Goal: Complete application form

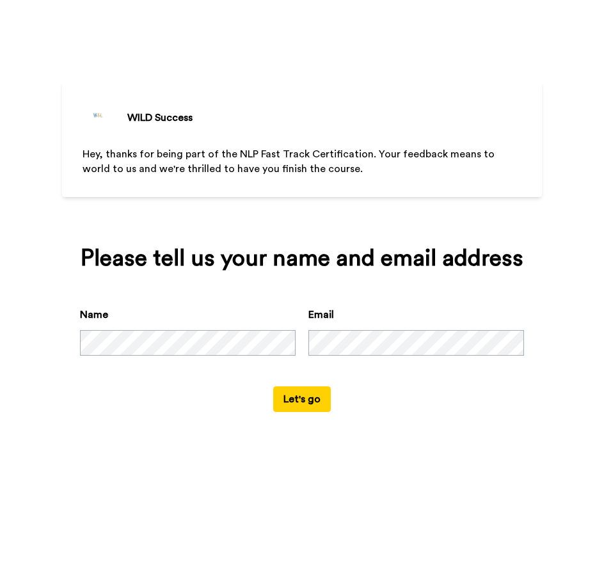
click at [294, 400] on button "Let's go" at bounding box center [302, 400] width 58 height 26
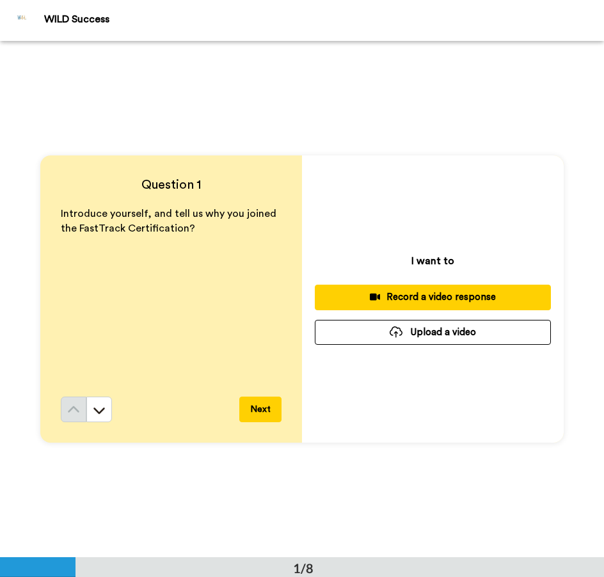
click at [426, 294] on div "Record a video response" at bounding box center [433, 297] width 216 height 13
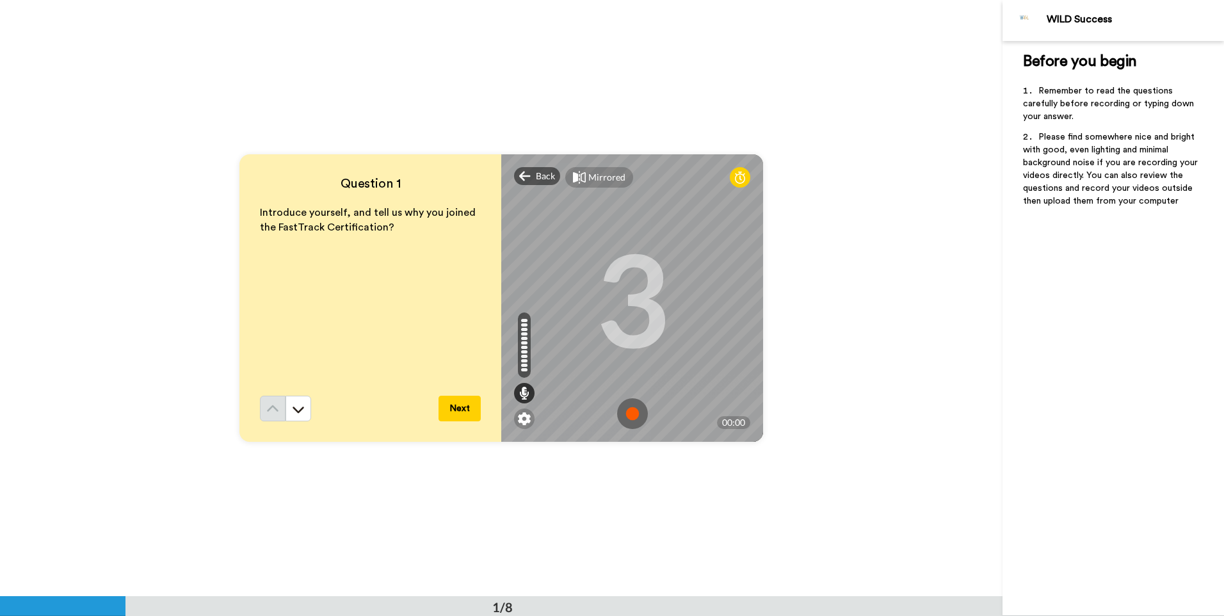
click at [604, 415] on img at bounding box center [632, 413] width 31 height 31
click at [604, 356] on div "Question 1 Introduce yourself, and tell us why you joined the FastTrack Certifi…" at bounding box center [501, 298] width 1002 height 596
click at [604, 417] on img at bounding box center [632, 413] width 31 height 31
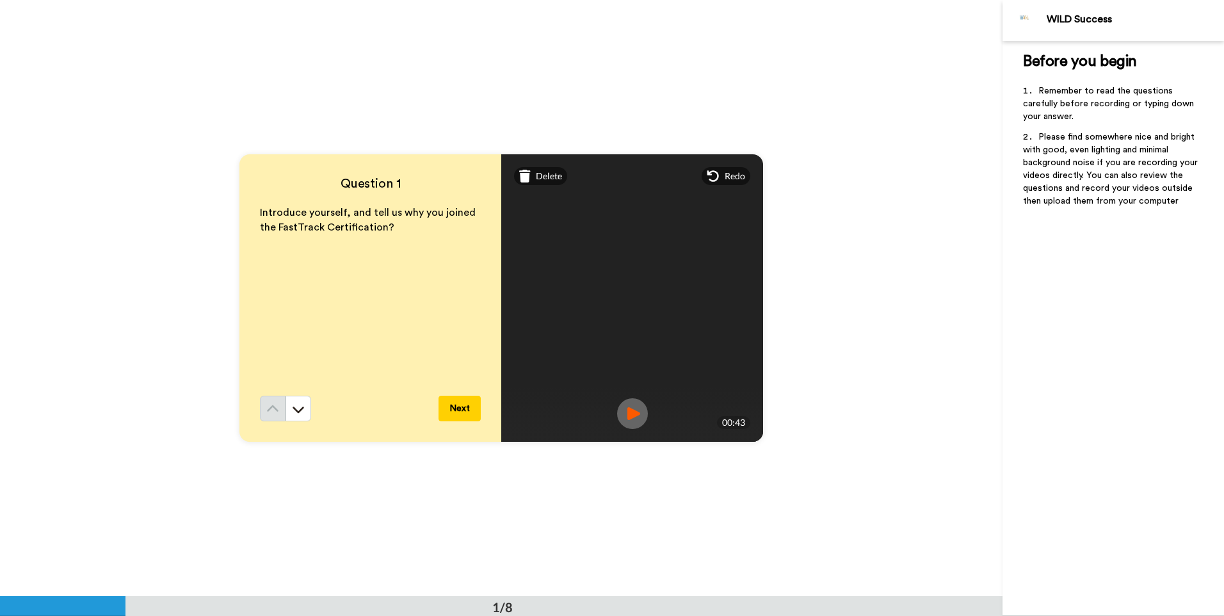
click at [460, 412] on button "Next" at bounding box center [459, 409] width 42 height 26
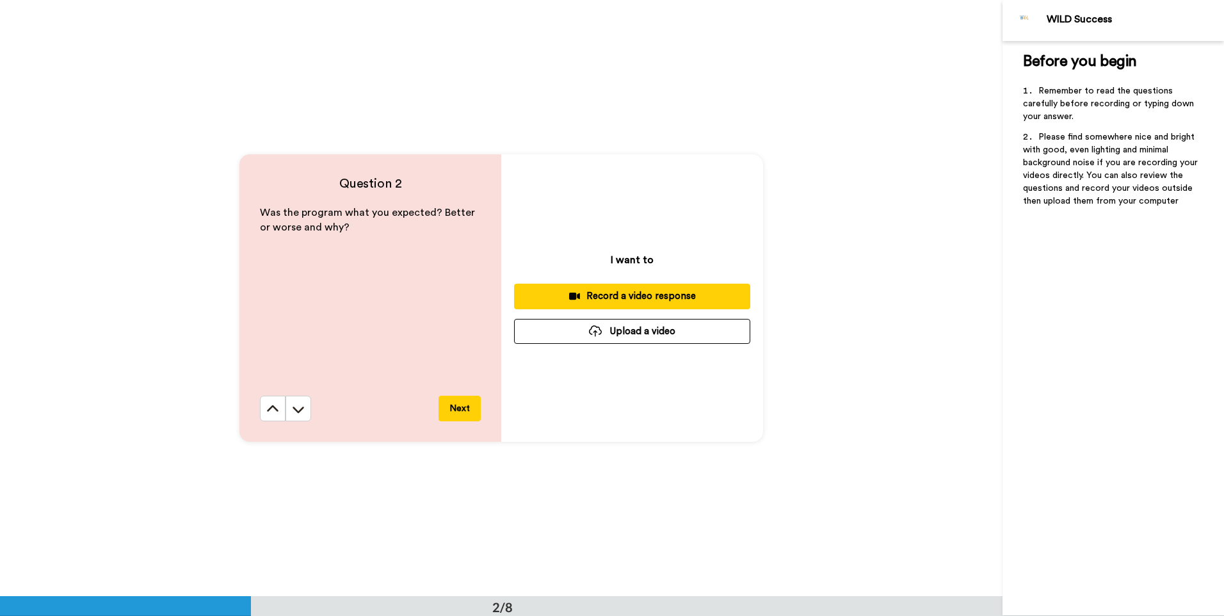
scroll to position [596, 0]
click at [604, 294] on div "Record a video response" at bounding box center [632, 295] width 216 height 13
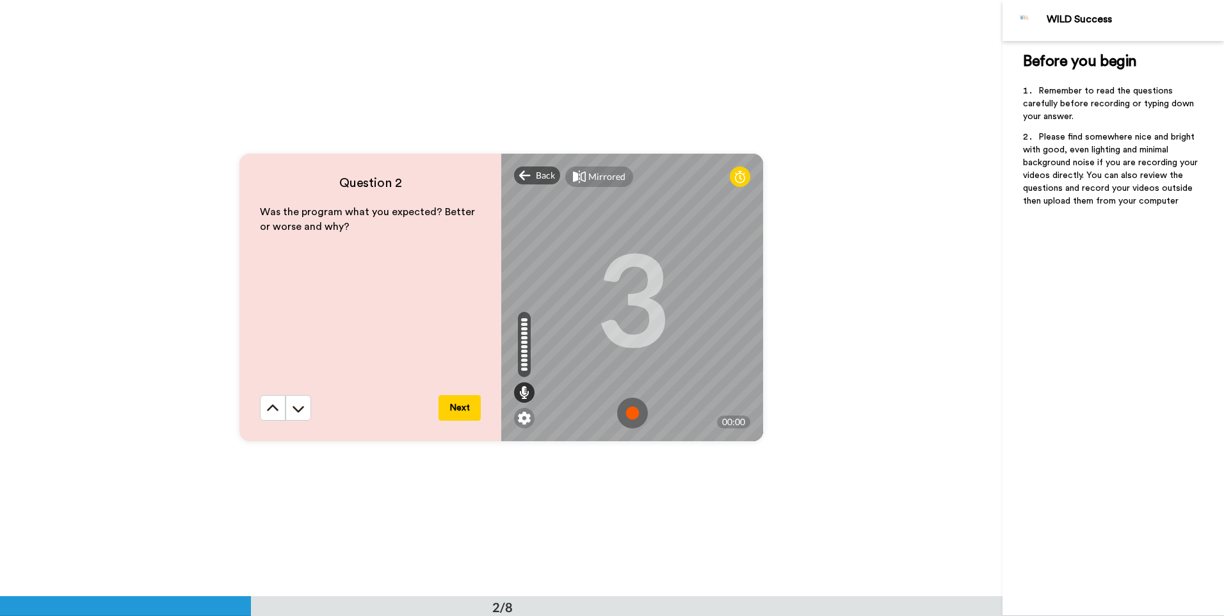
click at [604, 417] on img at bounding box center [632, 412] width 31 height 31
click at [604, 296] on div "Question 2 Was the program what you expected? Better or worse and why? Next Bac…" at bounding box center [501, 297] width 1002 height 596
click at [604, 417] on img at bounding box center [632, 412] width 31 height 31
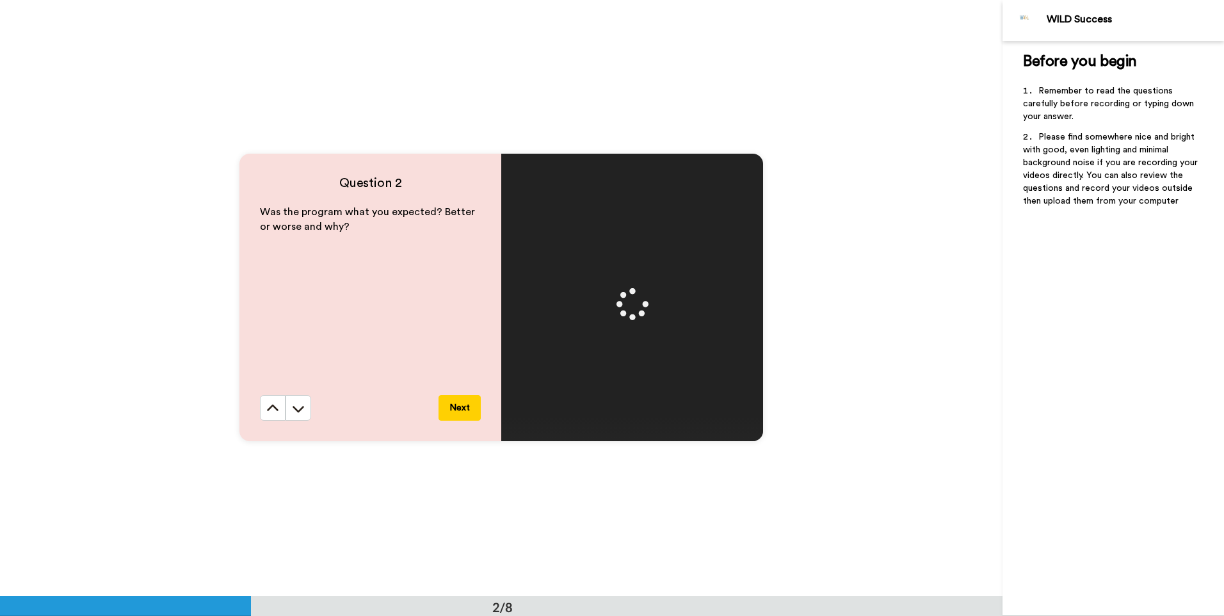
click at [459, 408] on button "Next" at bounding box center [459, 408] width 42 height 26
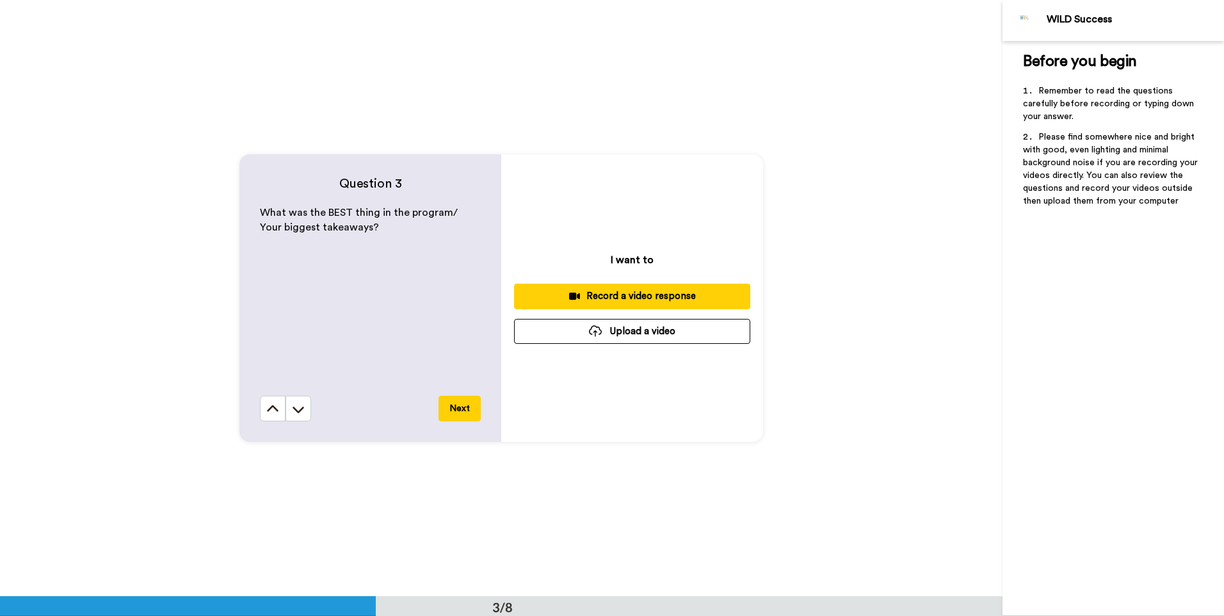
scroll to position [1192, 0]
click at [604, 292] on div "Record a video response" at bounding box center [632, 295] width 216 height 13
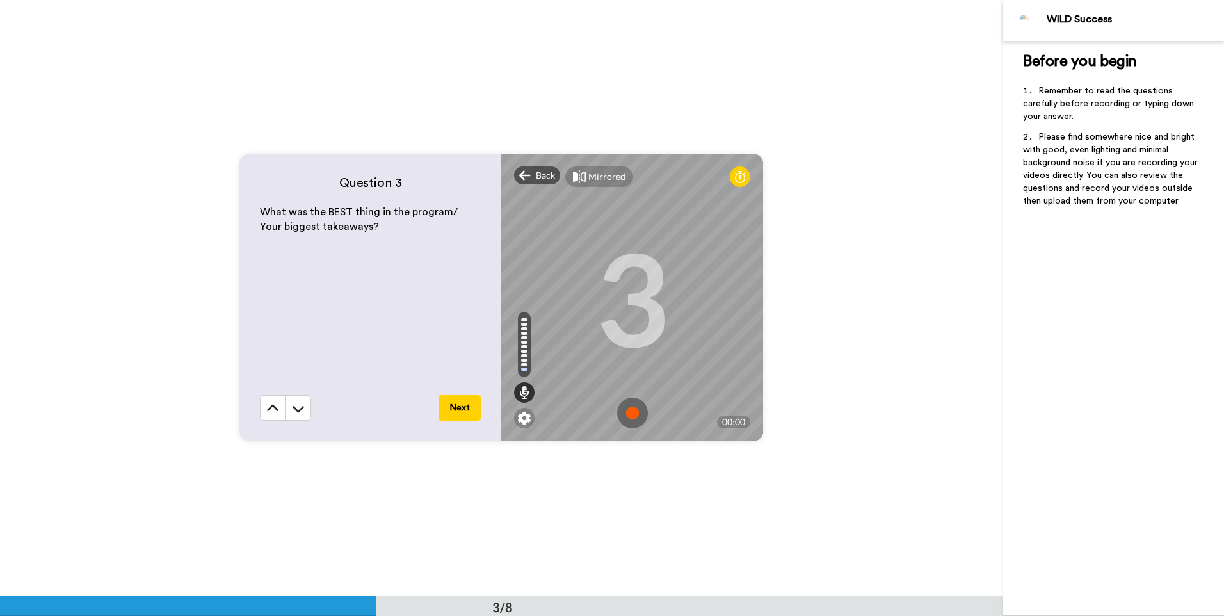
click at [604, 415] on img at bounding box center [632, 412] width 31 height 31
click at [604, 275] on div "Question 3 What was the BEST thing in the program/ Your biggest takeaways? Next…" at bounding box center [501, 297] width 1002 height 596
click at [604, 413] on img at bounding box center [632, 412] width 31 height 31
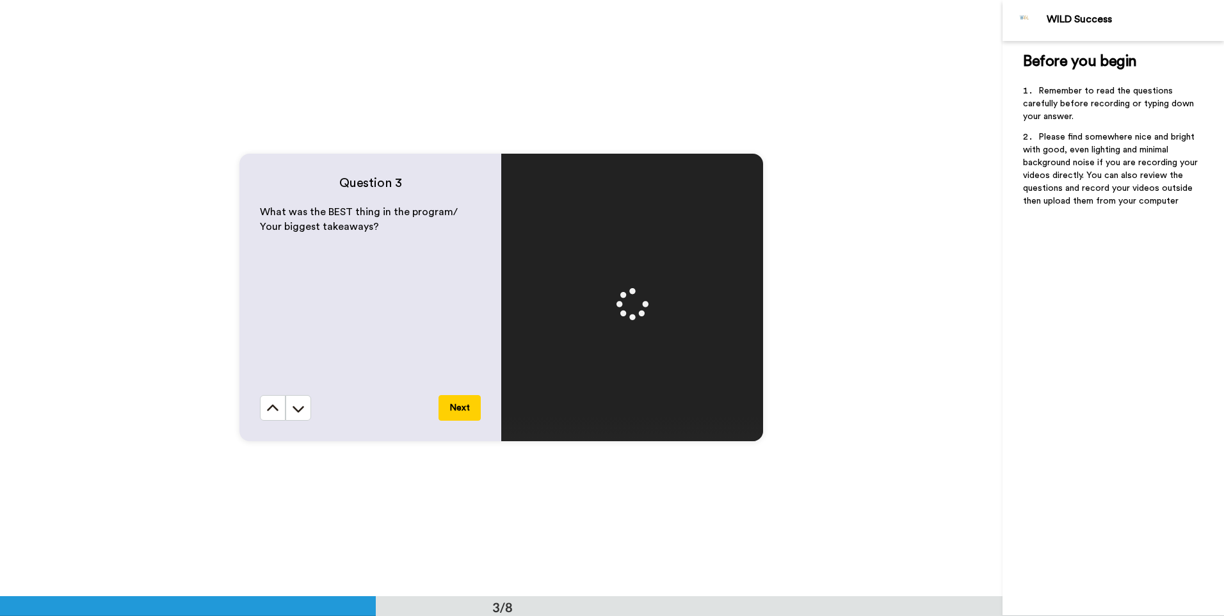
click at [460, 405] on button "Next" at bounding box center [459, 408] width 42 height 26
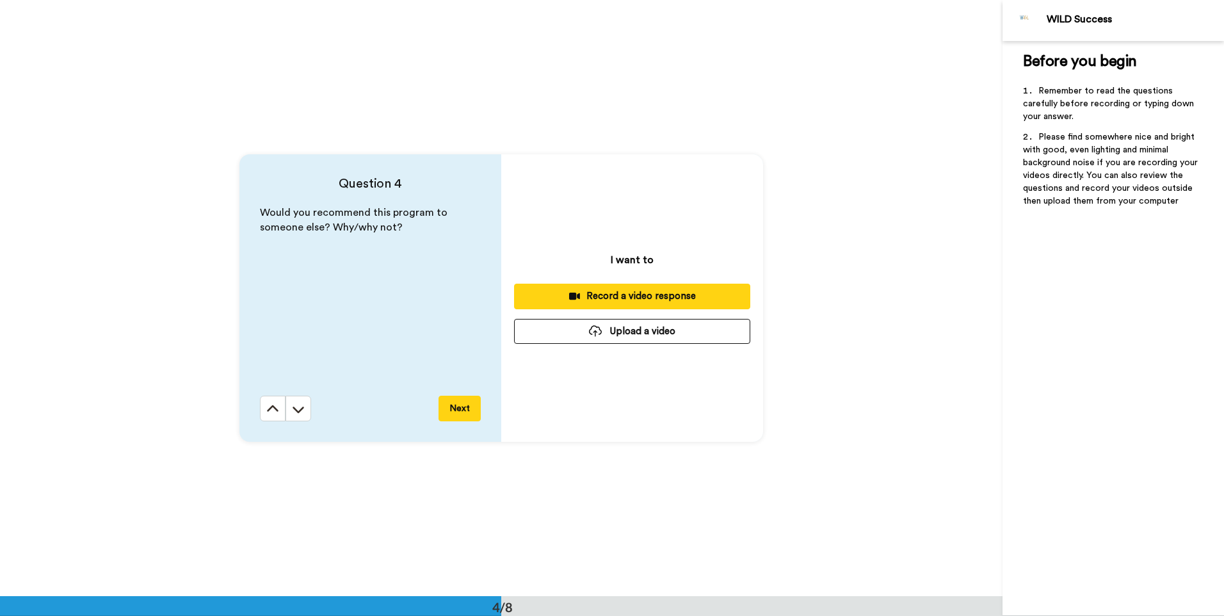
scroll to position [1788, 0]
click at [604, 289] on div "Record a video response" at bounding box center [632, 295] width 216 height 13
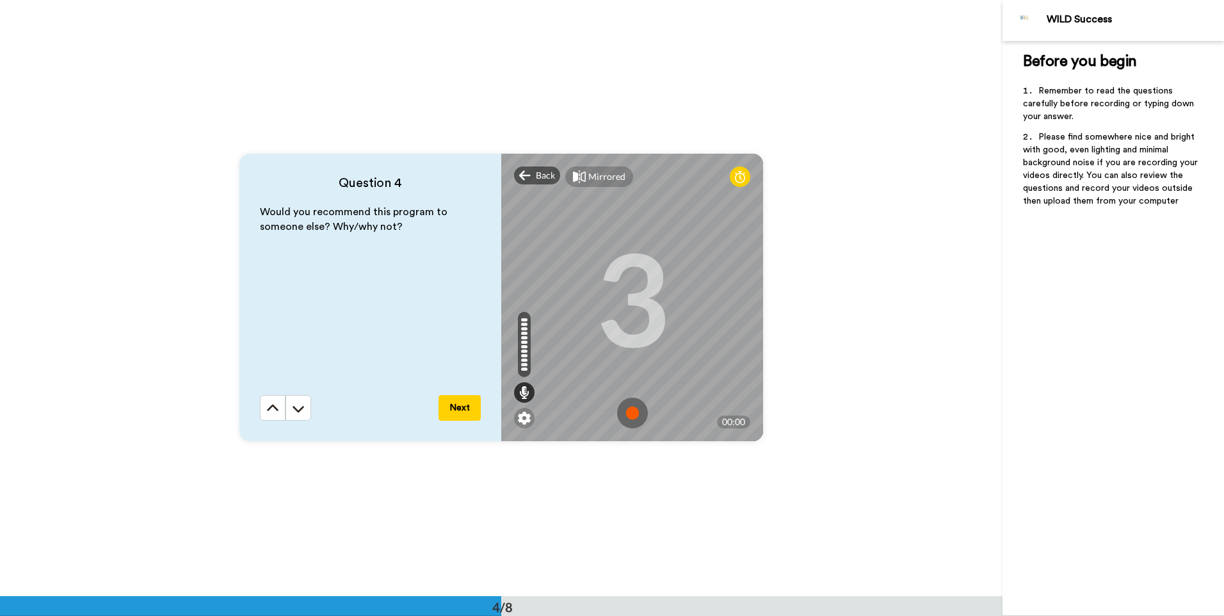
click at [604, 408] on img at bounding box center [632, 412] width 31 height 31
click at [604, 340] on div "Question 4 Would you recommend this program to someone else? Why/why not? Next …" at bounding box center [501, 297] width 1002 height 596
click at [604, 412] on img at bounding box center [632, 412] width 31 height 31
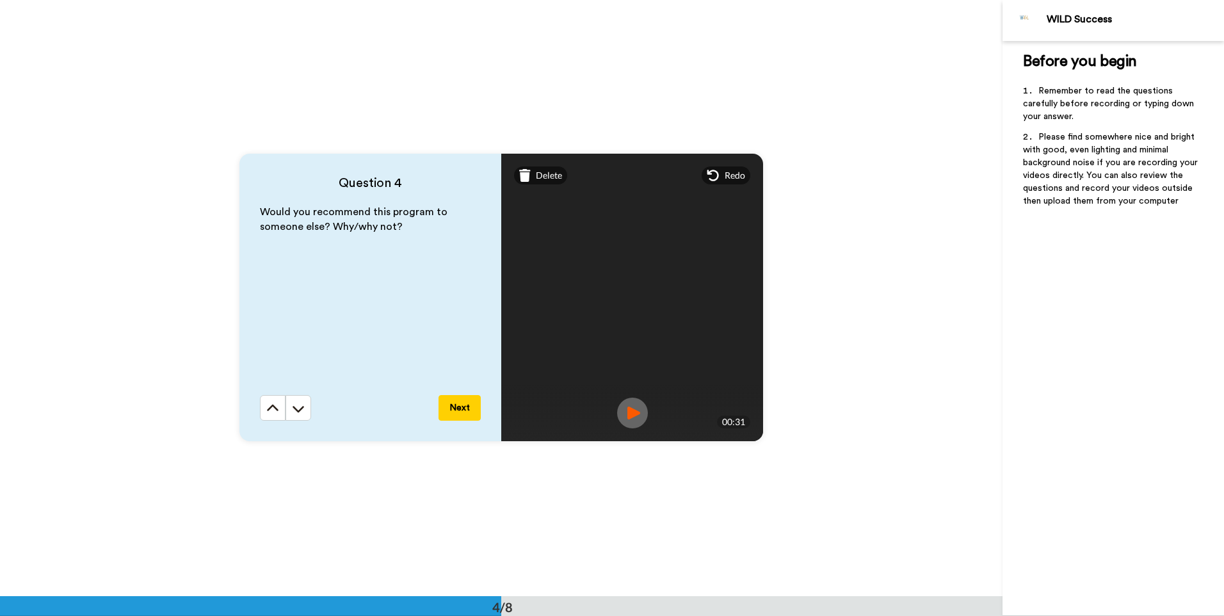
click at [452, 410] on button "Next" at bounding box center [459, 408] width 42 height 26
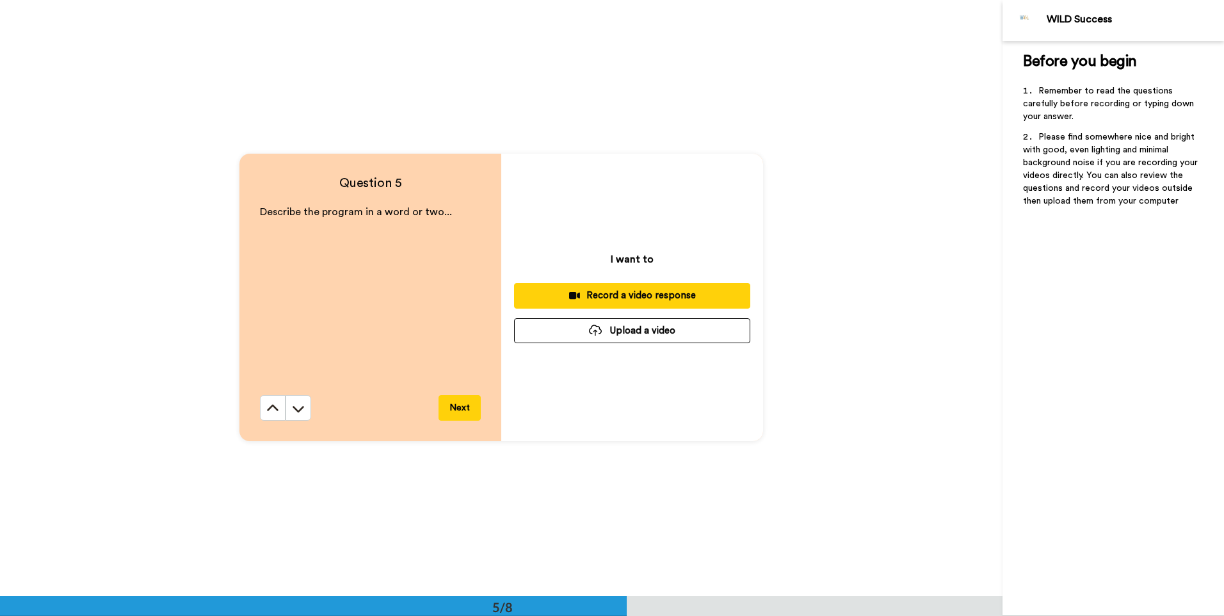
scroll to position [2384, 0]
click at [604, 296] on div "Record a video response" at bounding box center [632, 295] width 216 height 13
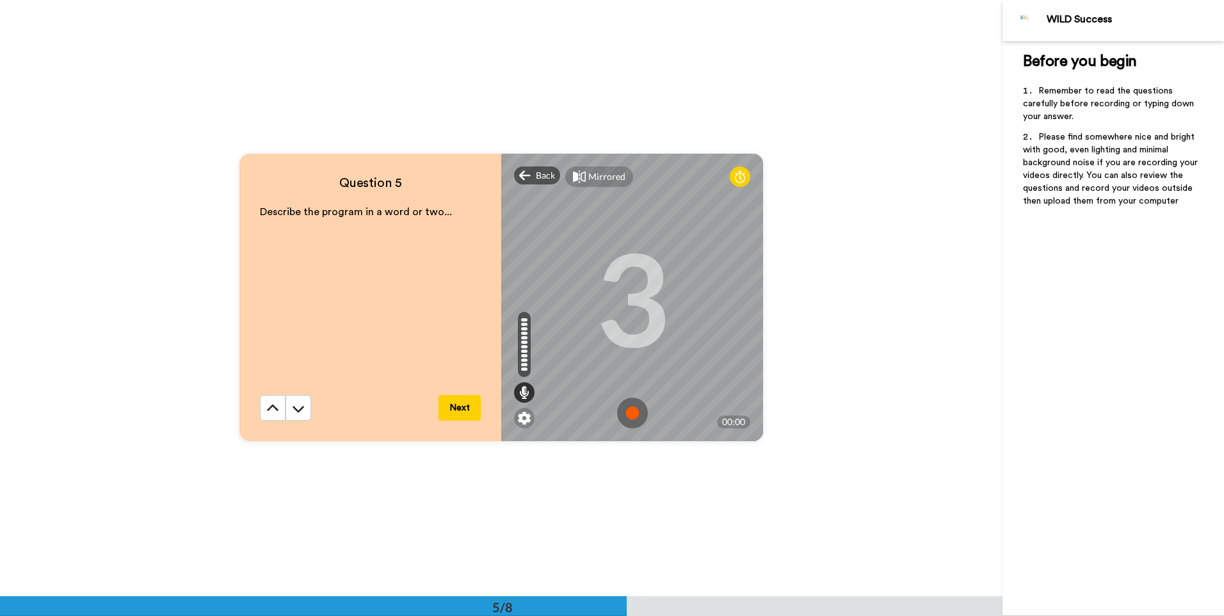
click at [604, 407] on img at bounding box center [632, 412] width 31 height 31
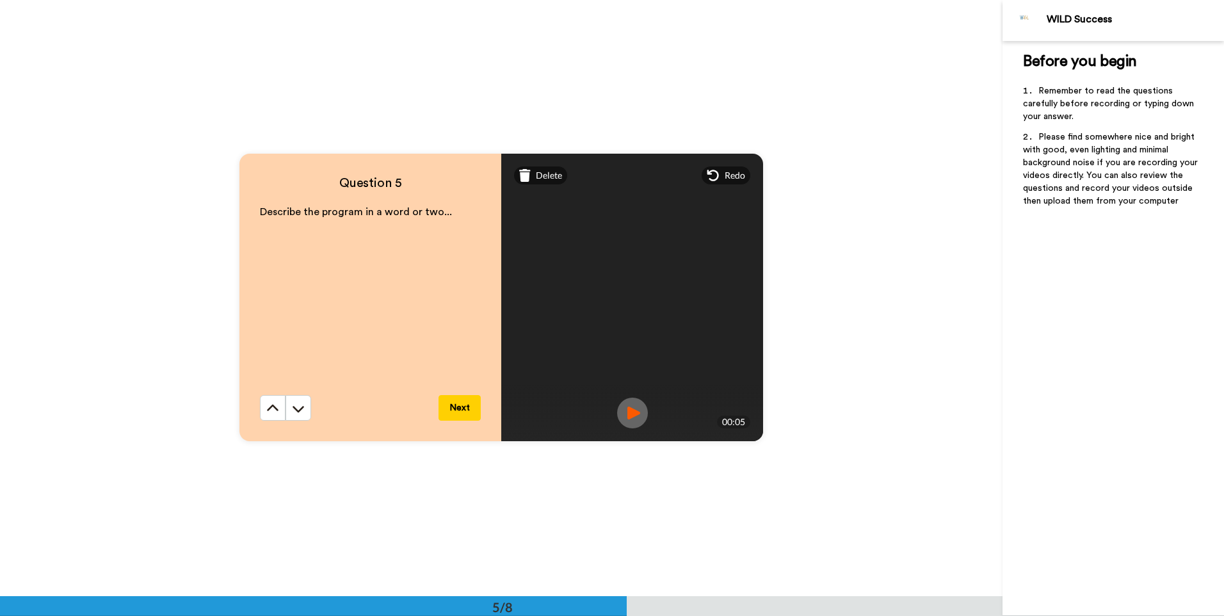
click at [457, 406] on button "Next" at bounding box center [459, 408] width 42 height 26
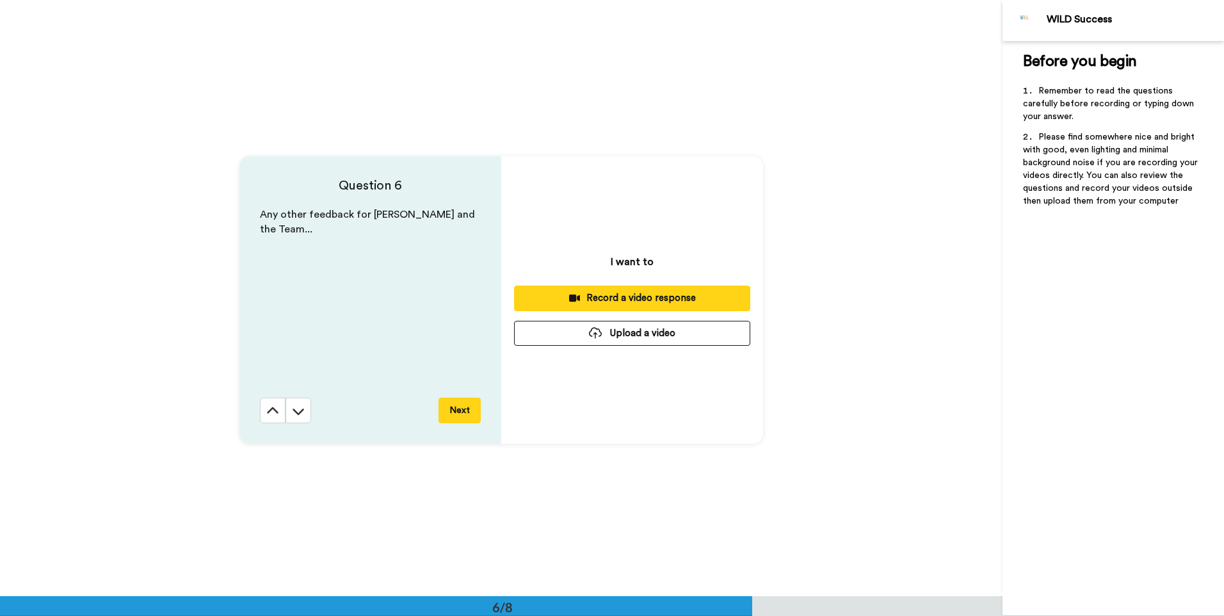
scroll to position [2980, 0]
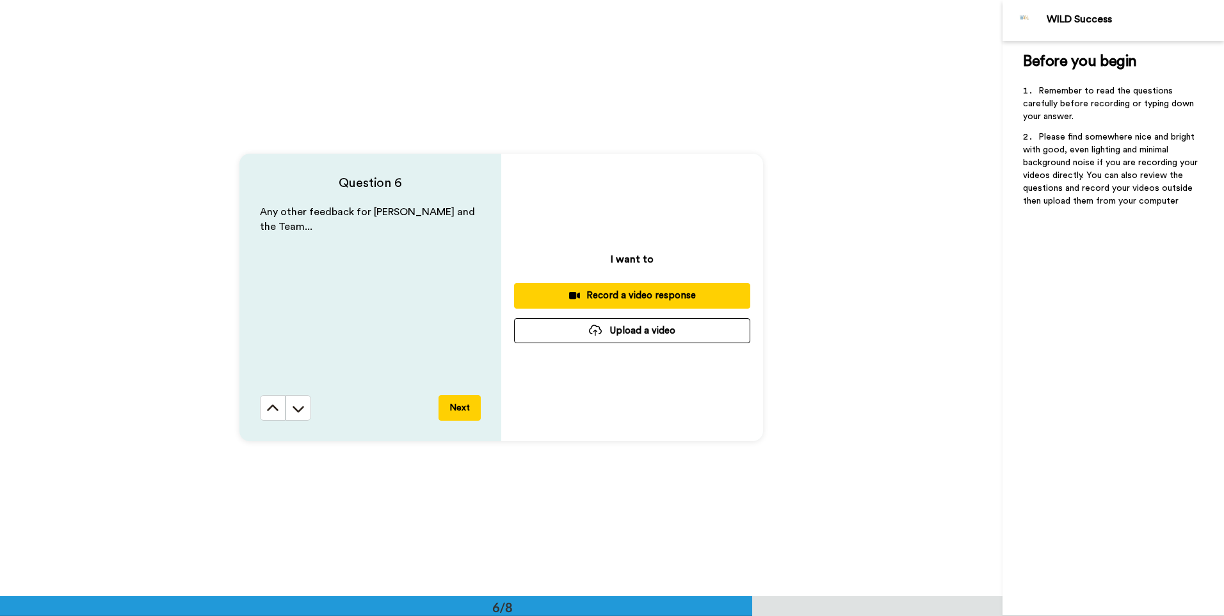
click at [604, 289] on div "Record a video response" at bounding box center [632, 295] width 216 height 13
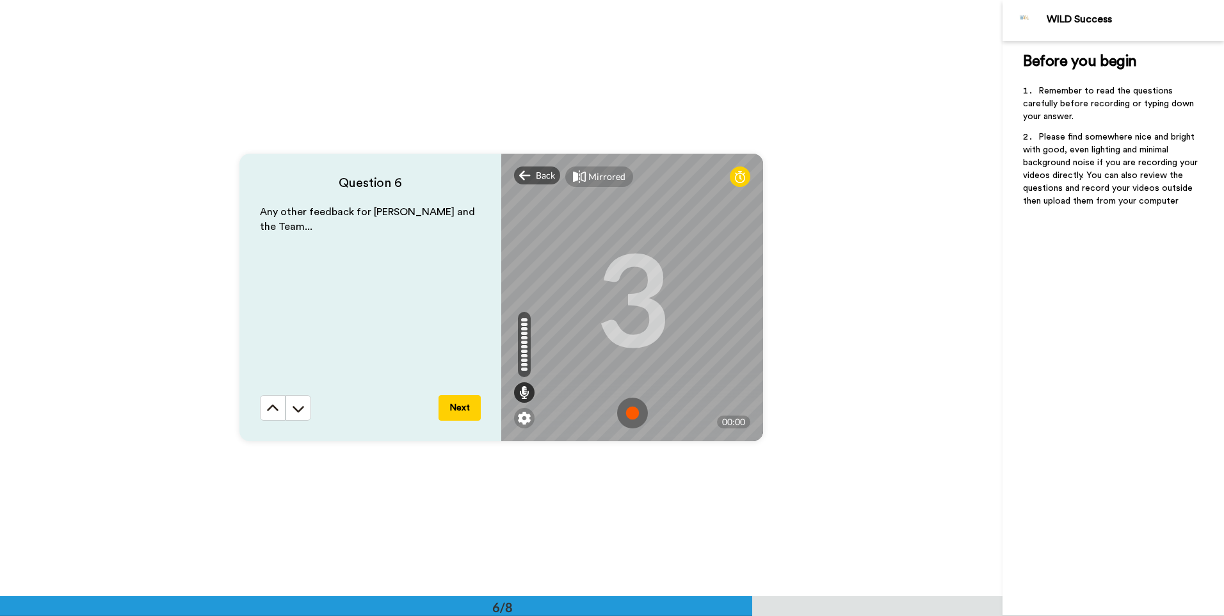
click at [604, 415] on img at bounding box center [632, 412] width 31 height 31
click at [604, 417] on img at bounding box center [632, 412] width 31 height 31
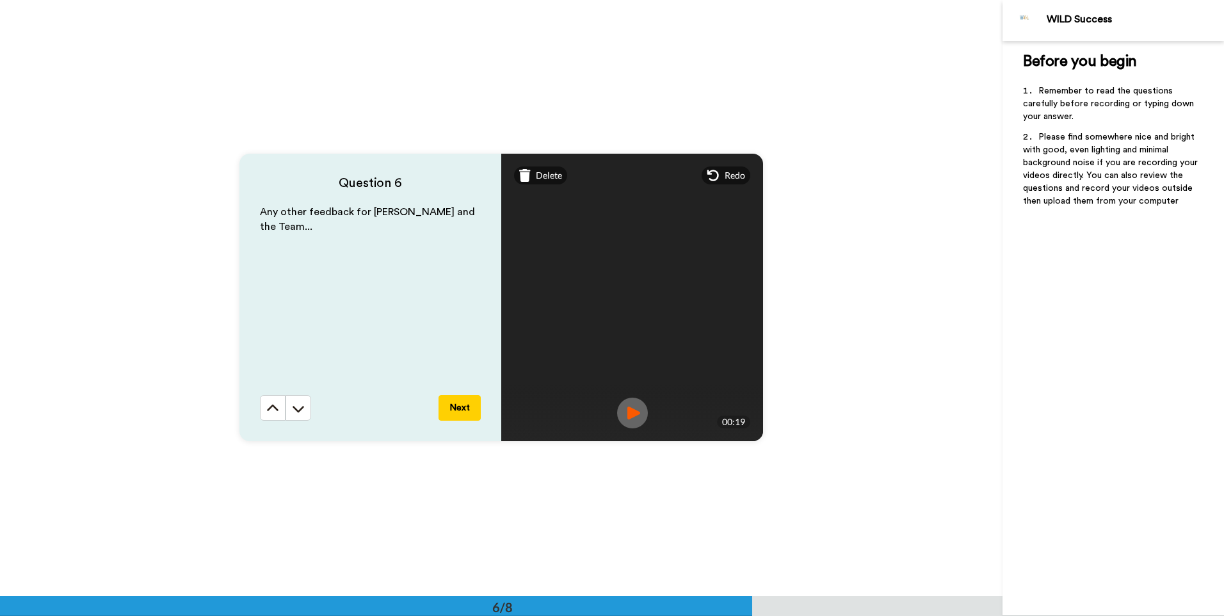
click at [461, 406] on button "Next" at bounding box center [459, 408] width 42 height 26
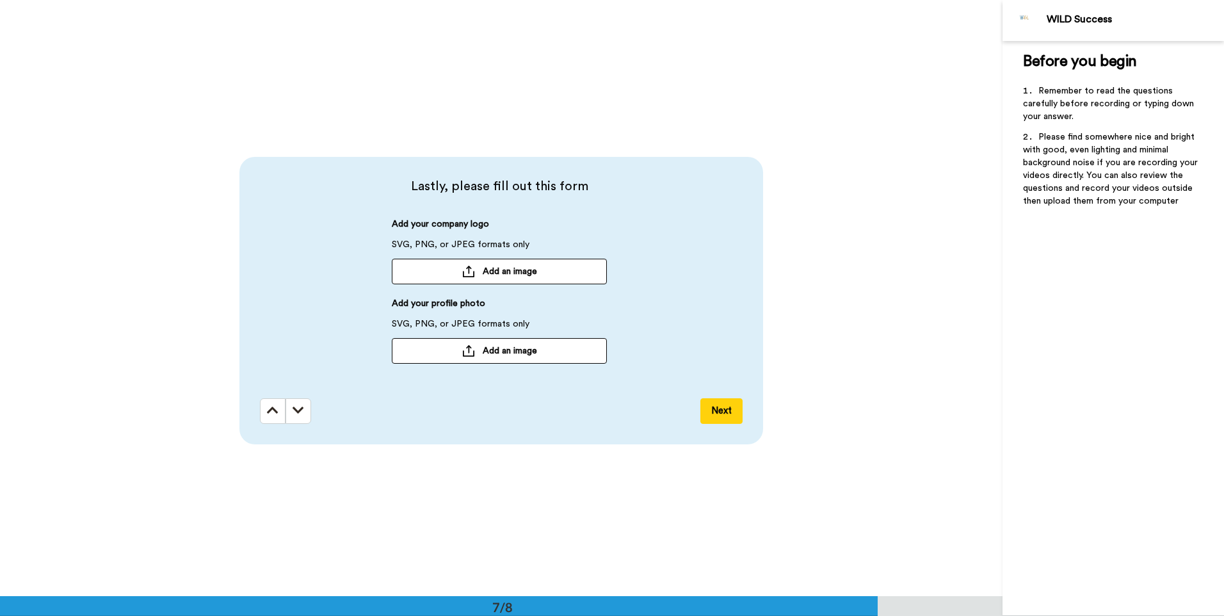
scroll to position [3576, 0]
click at [463, 347] on div at bounding box center [468, 348] width 13 height 12
click at [593, 348] on icon at bounding box center [598, 347] width 18 height 9
click at [504, 350] on span "Add an image" at bounding box center [510, 347] width 54 height 13
click at [604, 414] on button "Next" at bounding box center [721, 408] width 42 height 26
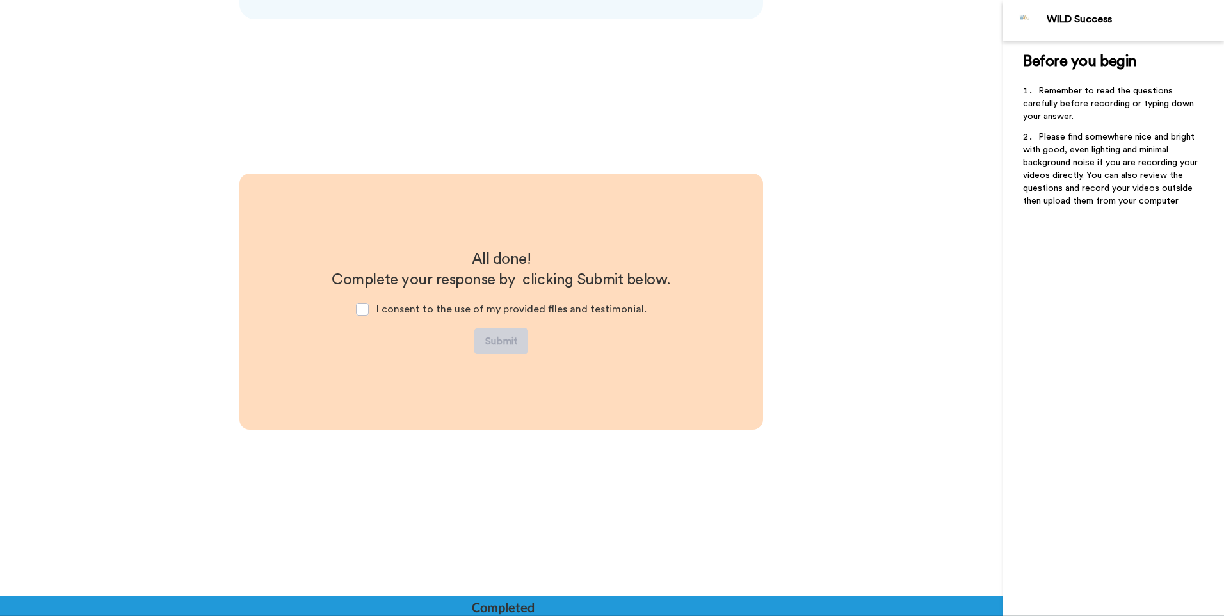
scroll to position [4001, 0]
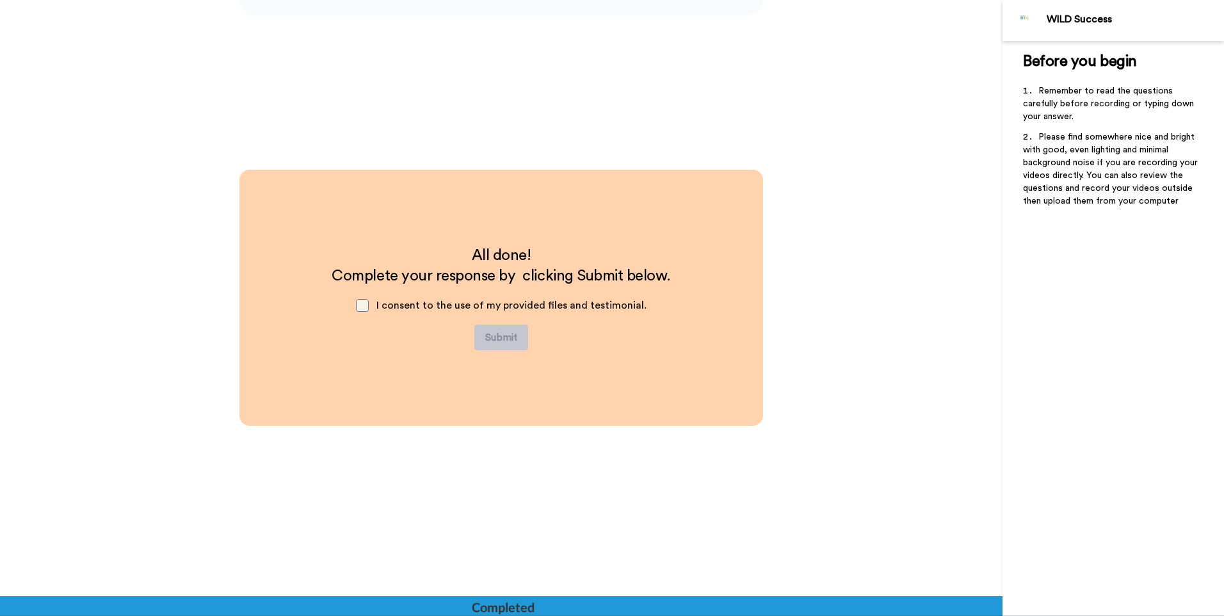
click at [367, 302] on span at bounding box center [362, 305] width 13 height 13
click at [501, 340] on button "Submit" at bounding box center [501, 337] width 54 height 26
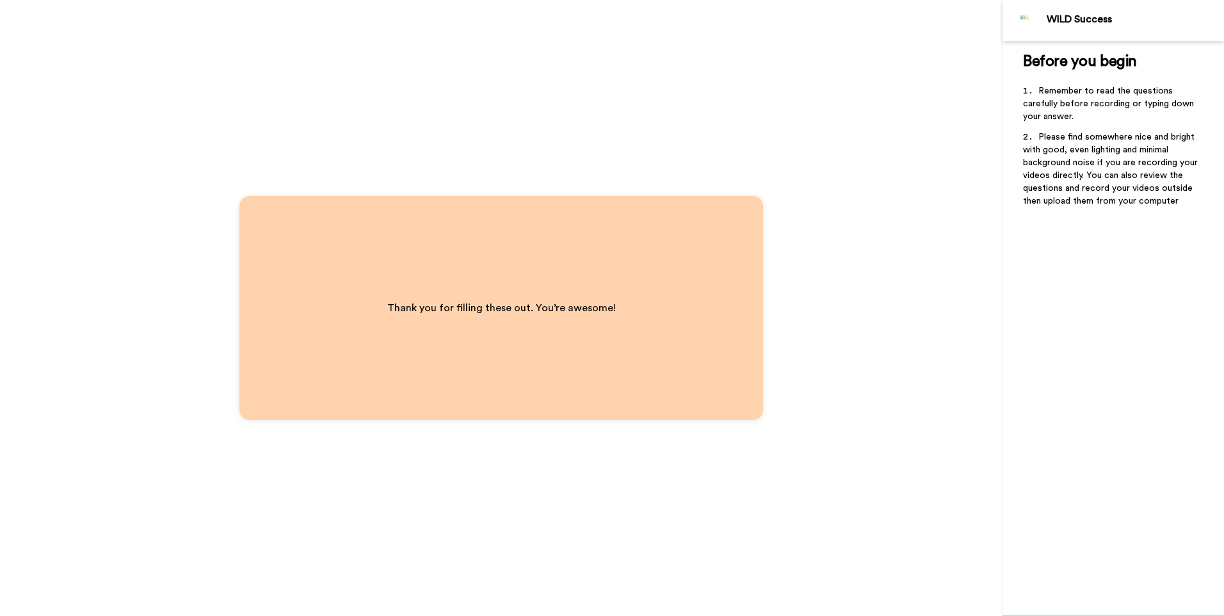
click at [604, 266] on div "Thank you for filling these out. You’re awesome!" at bounding box center [501, 308] width 1002 height 616
